Goal: Information Seeking & Learning: Learn about a topic

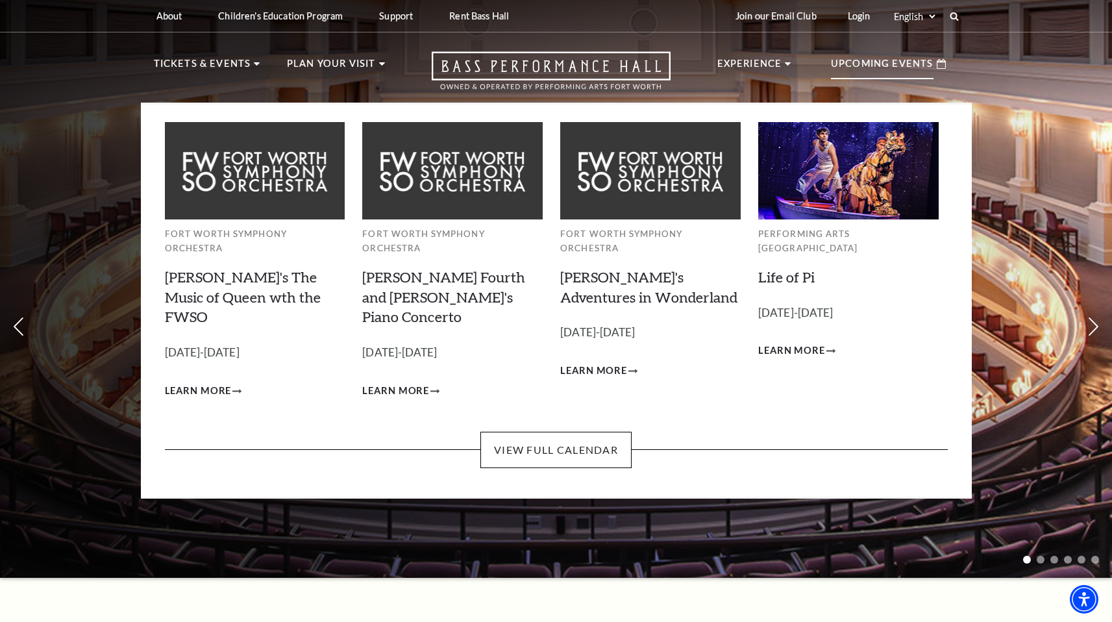
click at [915, 64] on p "Upcoming Events" at bounding box center [882, 67] width 103 height 23
click at [557, 432] on link "View Full Calendar" at bounding box center [555, 450] width 151 height 36
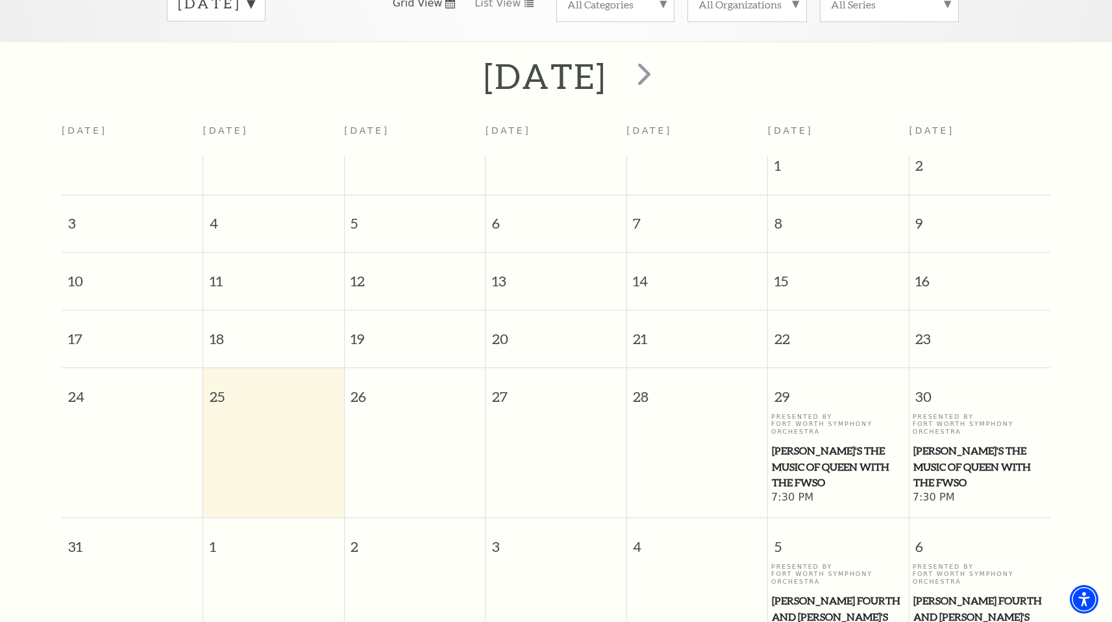
scroll to position [173, 0]
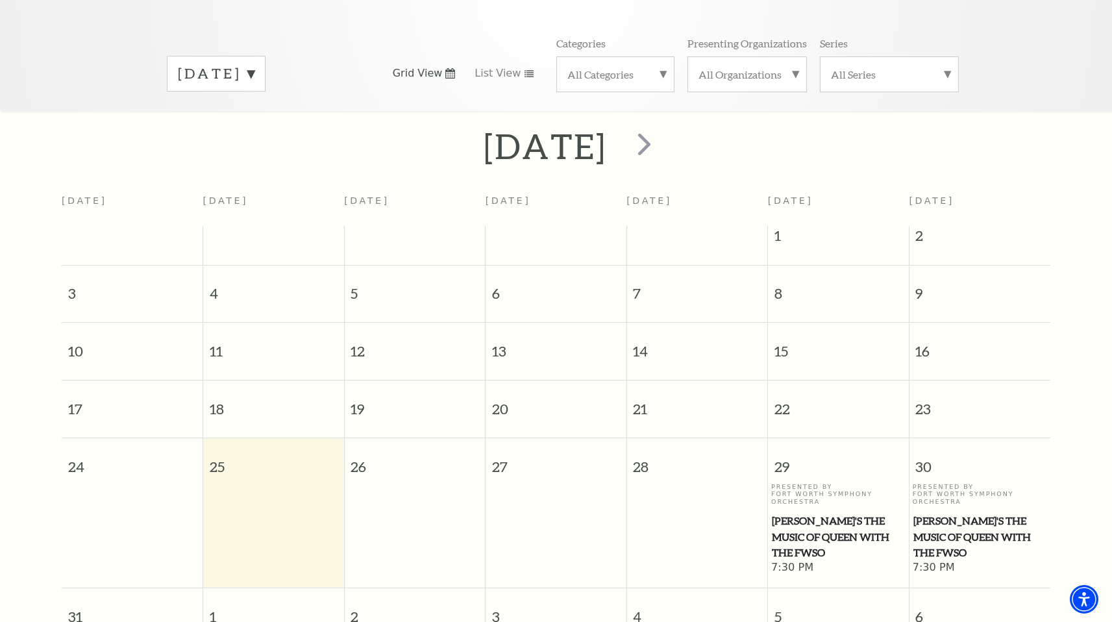
click at [254, 64] on label "[DATE]" at bounding box center [216, 74] width 77 height 20
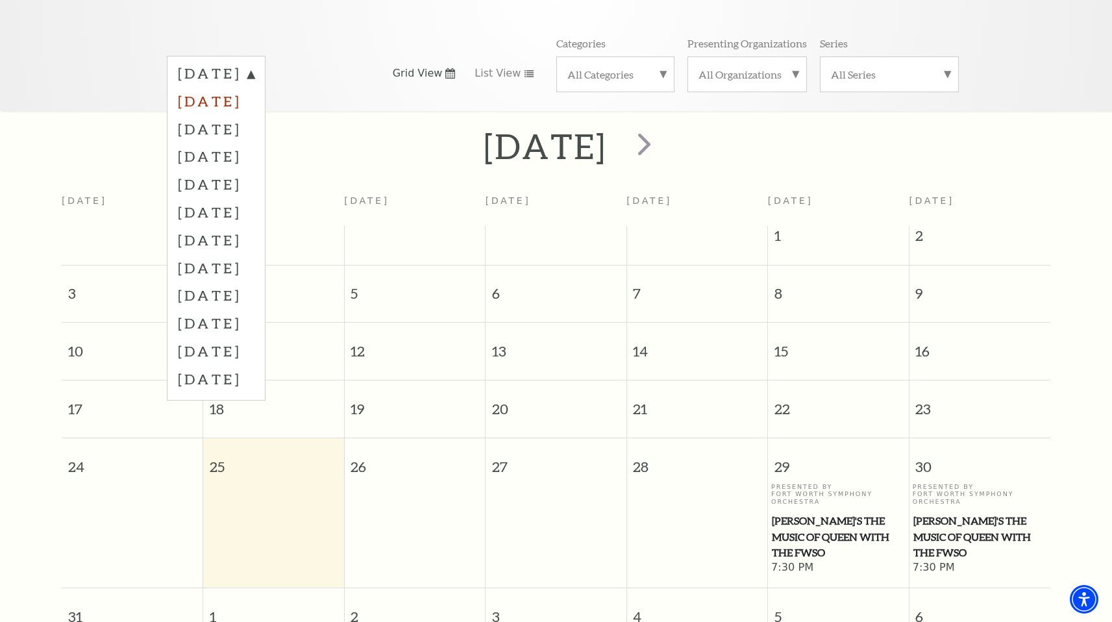
click at [254, 87] on label "[DATE]" at bounding box center [216, 101] width 77 height 28
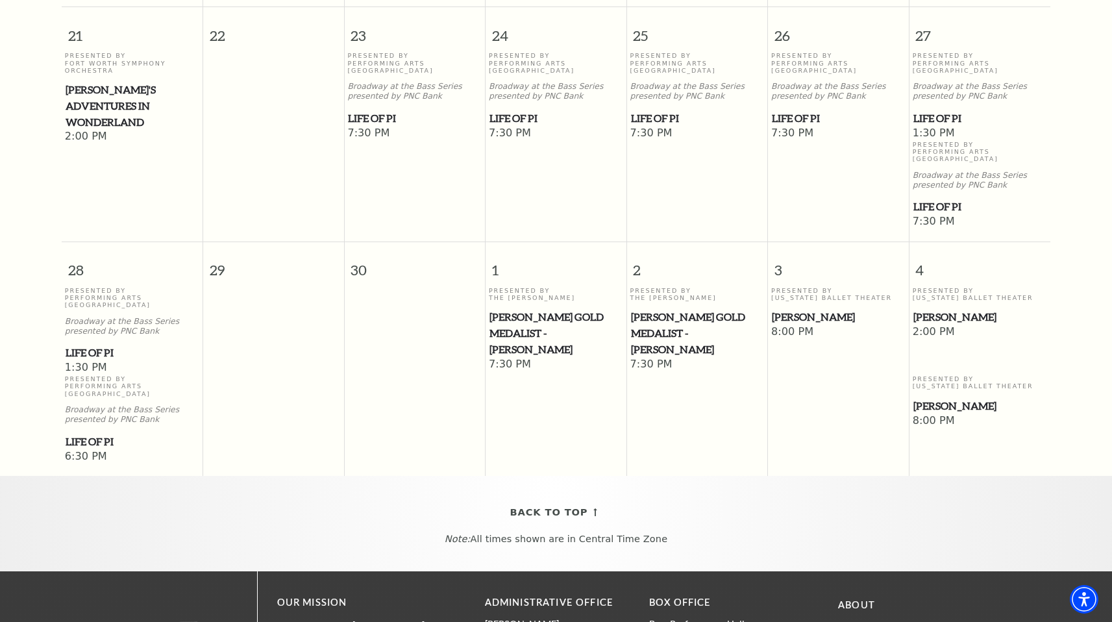
scroll to position [0, 0]
